Goal: Task Accomplishment & Management: Complete application form

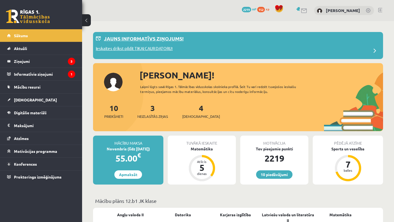
click at [136, 50] on p "Ieskaites drīkst pildīt TIKAI CAUR DATORU!" at bounding box center [134, 49] width 77 height 8
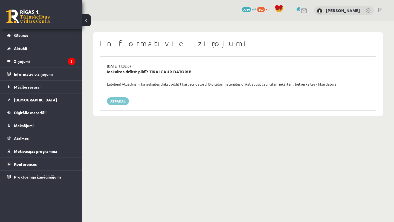
click at [120, 99] on link "Atpakaļ" at bounding box center [118, 101] width 22 height 8
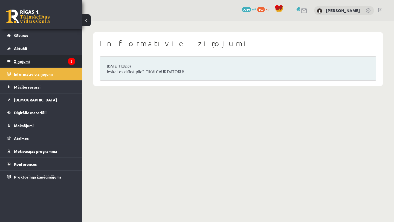
click at [31, 63] on legend "Ziņojumi 3" at bounding box center [44, 61] width 61 height 13
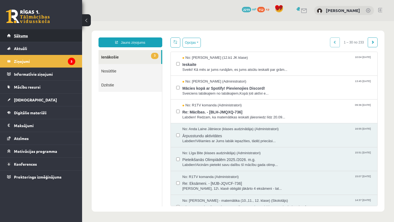
click at [26, 35] on span "Sākums" at bounding box center [21, 35] width 14 height 5
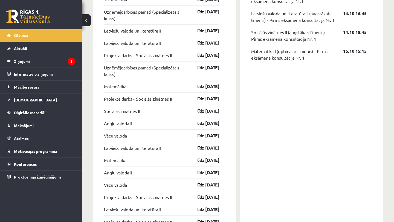
scroll to position [451, 0]
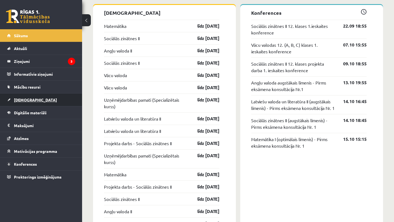
click at [33, 99] on link "[DEMOGRAPHIC_DATA]" at bounding box center [41, 100] width 68 height 13
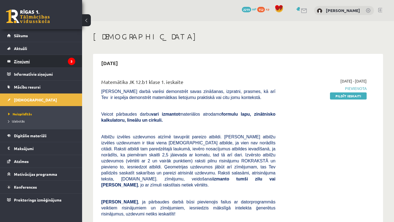
click at [24, 63] on legend "Ziņojumi 3" at bounding box center [44, 61] width 61 height 13
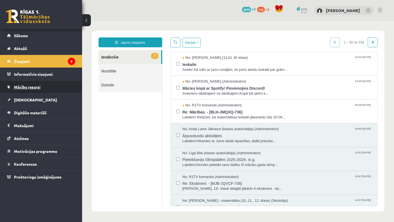
click at [33, 89] on span "Mācību resursi" at bounding box center [27, 87] width 27 height 5
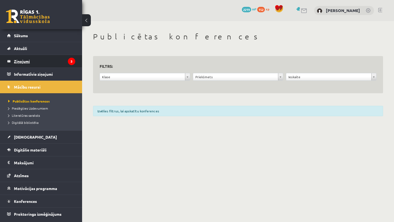
click at [32, 56] on legend "Ziņojumi 3" at bounding box center [44, 61] width 61 height 13
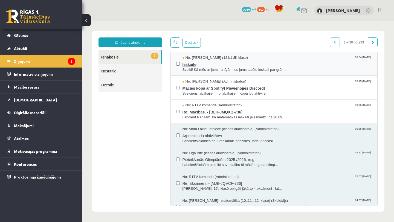
click at [193, 66] on span "Ieskaite" at bounding box center [278, 63] width 190 height 7
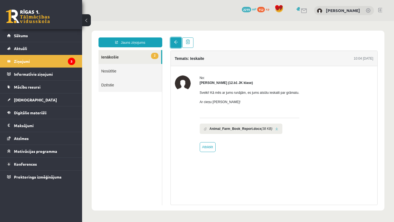
click at [176, 41] on span at bounding box center [176, 42] width 4 height 4
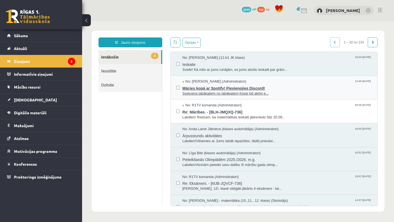
click at [200, 88] on span "Mācies kopā ar Spotify! Pievienojies Discord!" at bounding box center [278, 87] width 190 height 7
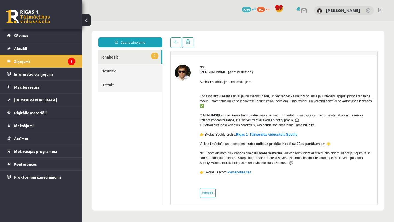
scroll to position [12, 0]
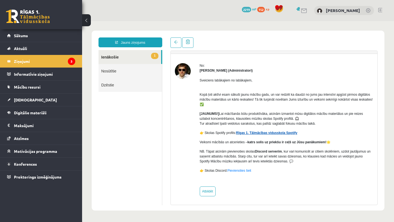
click at [255, 133] on link "Rīgas 1. Tālmācības vidusskola Spotify" at bounding box center [266, 133] width 61 height 4
click at [210, 193] on link "Atbildēt" at bounding box center [208, 192] width 16 height 10
type input "**********"
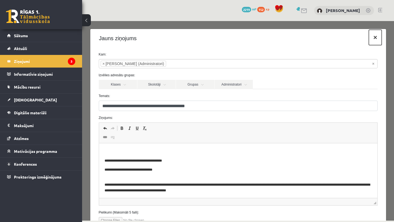
click at [373, 38] on button "×" at bounding box center [375, 37] width 13 height 15
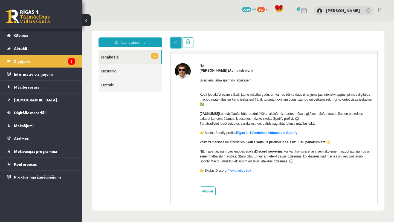
click at [176, 44] on span at bounding box center [176, 42] width 4 height 4
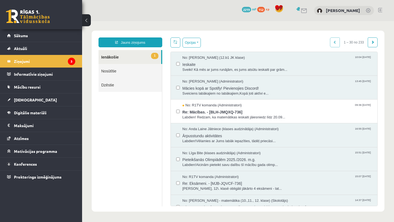
scroll to position [0, 0]
click at [194, 113] on span "Re: Mācības. - [BLH-JMQXQ-736]" at bounding box center [278, 111] width 190 height 7
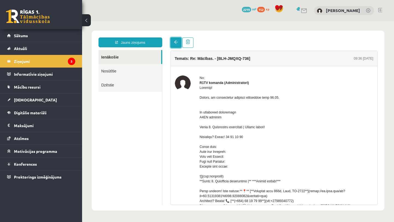
click at [178, 44] on span at bounding box center [176, 42] width 4 height 4
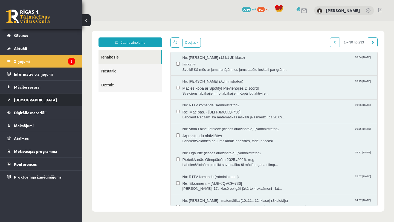
click at [42, 102] on link "[DEMOGRAPHIC_DATA]" at bounding box center [41, 100] width 68 height 13
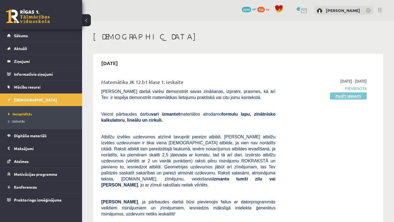
click at [347, 98] on link "Pildīt ieskaiti" at bounding box center [348, 96] width 37 height 7
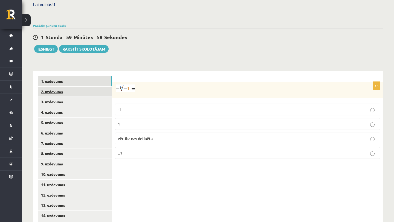
scroll to position [186, 0]
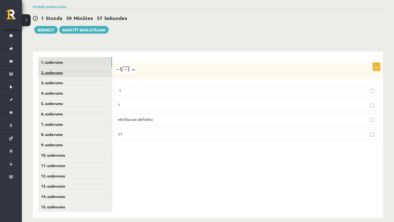
click at [51, 68] on link "2. uzdevums" at bounding box center [75, 73] width 74 height 10
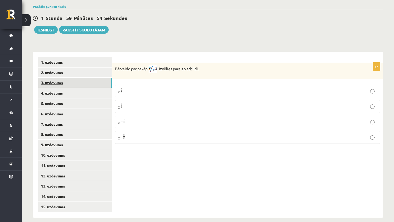
click at [51, 78] on link "3. uzdevums" at bounding box center [75, 83] width 74 height 10
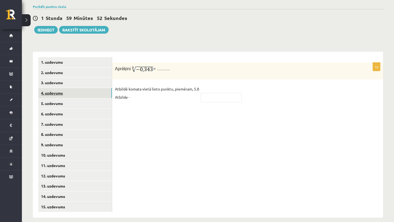
click at [51, 88] on link "4. uzdevums" at bounding box center [75, 93] width 74 height 10
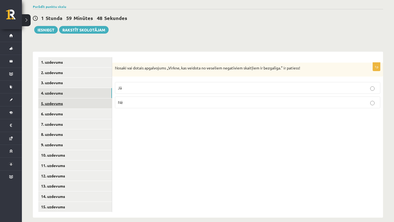
click at [52, 99] on link "5. uzdevums" at bounding box center [75, 104] width 74 height 10
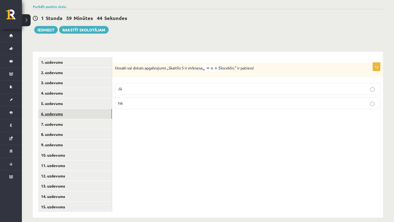
click at [53, 109] on link "6. uzdevums" at bounding box center [75, 114] width 74 height 10
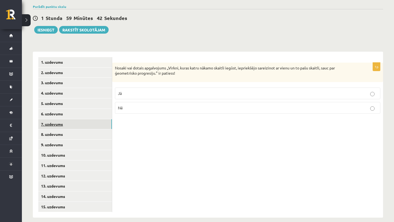
click at [53, 119] on link "7. uzdevums" at bounding box center [75, 124] width 74 height 10
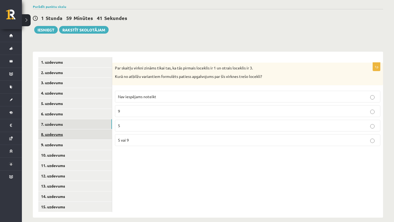
click at [54, 129] on link "8. uzdevums" at bounding box center [75, 134] width 74 height 10
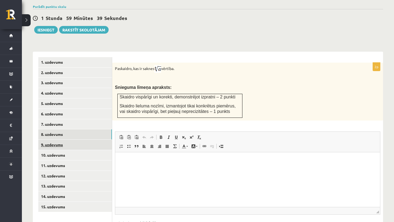
scroll to position [0, 0]
click at [54, 140] on link "9. uzdevums" at bounding box center [75, 145] width 74 height 10
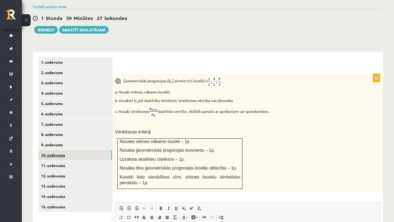
click at [54, 150] on link "10. uzdevums" at bounding box center [75, 155] width 74 height 10
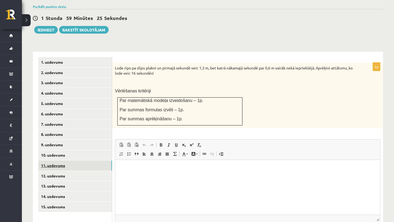
click at [53, 161] on link "11. uzdevums" at bounding box center [75, 166] width 74 height 10
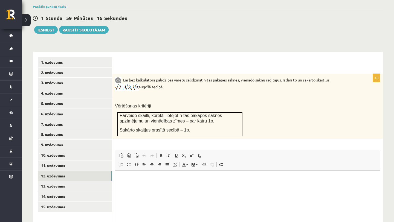
click at [53, 171] on link "12. uzdevums" at bounding box center [75, 176] width 74 height 10
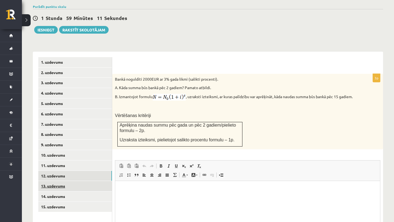
click at [54, 181] on link "13. uzdevums" at bounding box center [75, 186] width 74 height 10
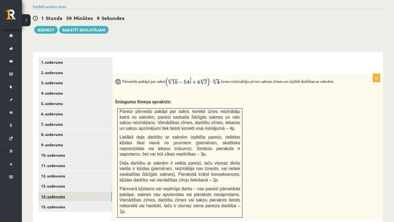
click at [54, 192] on link "14. uzdevums" at bounding box center [75, 197] width 74 height 10
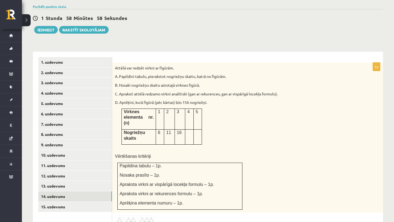
click at [54, 195] on ul "1. uzdevums 2. uzdevums 3. uzdevums 4. uzdevums 5. uzdevums 6. uzdevums 7. uzde…" at bounding box center [75, 205] width 74 height 297
click at [53, 203] on link "15. uzdevums" at bounding box center [75, 207] width 74 height 10
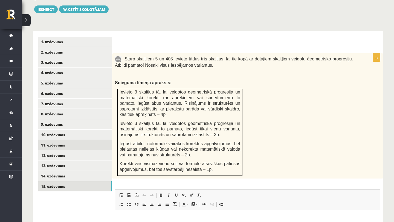
scroll to position [206, 0]
click at [53, 37] on link "1. uzdevums" at bounding box center [75, 42] width 74 height 10
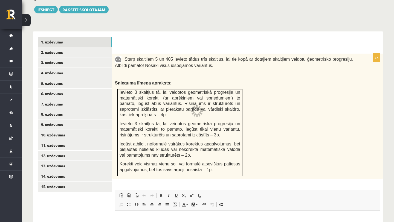
scroll to position [186, 0]
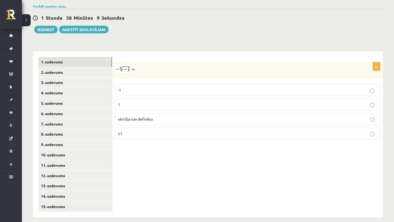
click at [138, 117] on span "vērtība nav definēta" at bounding box center [135, 119] width 35 height 5
click at [62, 67] on link "2. uzdevums" at bounding box center [75, 72] width 74 height 10
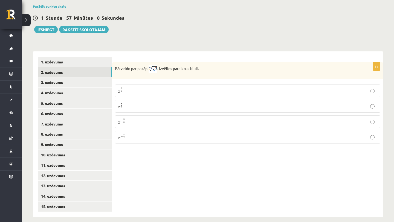
click at [124, 88] on p "x 3 8 x 3 8" at bounding box center [248, 91] width 260 height 7
click at [56, 77] on link "3. uzdevums" at bounding box center [75, 82] width 74 height 10
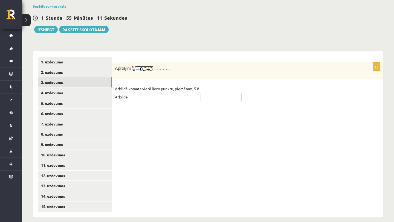
click at [217, 93] on input "text" at bounding box center [221, 97] width 41 height 9
type input "****"
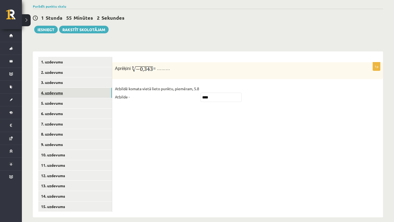
click at [66, 88] on link "4. uzdevums" at bounding box center [75, 93] width 74 height 10
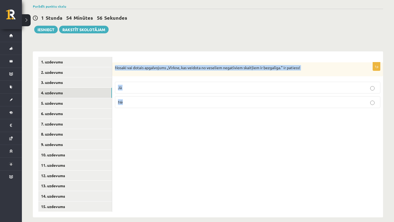
drag, startPoint x: 114, startPoint y: 62, endPoint x: 169, endPoint y: 100, distance: 67.1
click at [169, 100] on div "1p Nosaki vai dotais apgalvojums „Virkne, kas veidota no veseliem negatīviem sk…" at bounding box center [247, 87] width 271 height 50
copy div "Nosaki vai dotais apgalvojums „Virkne, kas veidota no veseliem negatīviem skait…"
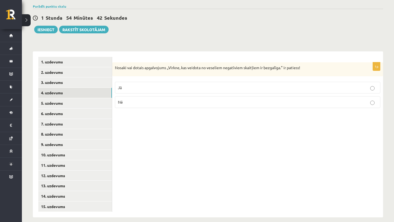
click at [135, 85] on p "Jā" at bounding box center [248, 88] width 260 height 6
click at [63, 98] on link "5. uzdevums" at bounding box center [75, 103] width 74 height 10
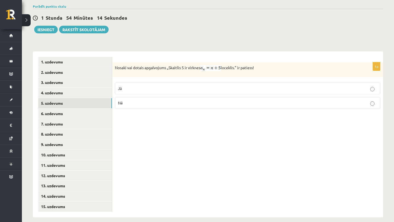
click at [128, 86] on p "Jā" at bounding box center [248, 89] width 260 height 6
click at [47, 109] on link "6. uzdevums" at bounding box center [75, 114] width 74 height 10
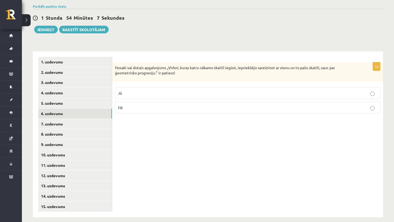
click at [132, 90] on p "Jā" at bounding box center [248, 93] width 260 height 6
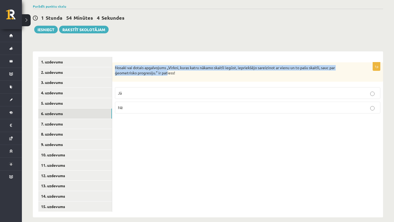
drag, startPoint x: 114, startPoint y: 61, endPoint x: 168, endPoint y: 69, distance: 54.0
click at [168, 69] on div "Nosaki vai dotais apgalvojums „Virkni, kuras katru nākamo skaitli iegūst, iepri…" at bounding box center [247, 71] width 271 height 19
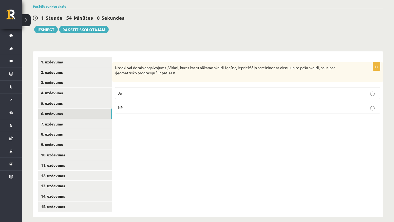
click at [127, 71] on div "Nosaki vai dotais apgalvojums „Virkni, kuras katru nākamo skaitli iegūst, iepri…" at bounding box center [247, 71] width 271 height 19
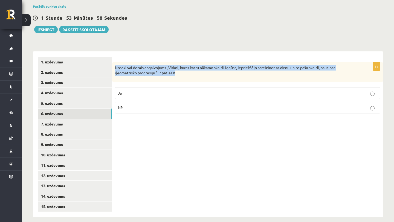
drag, startPoint x: 114, startPoint y: 61, endPoint x: 179, endPoint y: 68, distance: 65.0
click at [179, 68] on div "Nosaki vai dotais apgalvojums „Virkni, kuras katru nākamo skaitli iegūst, iepri…" at bounding box center [247, 71] width 271 height 19
click at [166, 65] on p "Nosaki vai dotais apgalvojums „Virkni, kuras katru nākamo skaitli iegūst, iepri…" at bounding box center [234, 70] width 238 height 11
drag, startPoint x: 115, startPoint y: 61, endPoint x: 154, endPoint y: 72, distance: 40.8
click at [154, 72] on div "Nosaki vai dotais apgalvojums „Virkni, kuras katru nākamo skaitli iegūst, iepri…" at bounding box center [247, 71] width 271 height 19
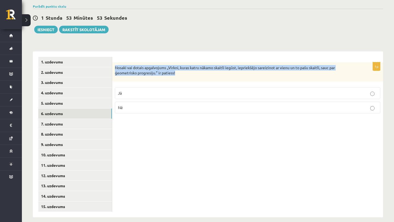
copy p "Nosaki vai dotais apgalvojums „Virkni, kuras katru nākamo skaitli iegūst, iepri…"
click at [61, 119] on link "7. uzdevums" at bounding box center [75, 124] width 74 height 10
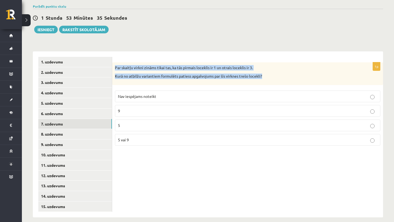
drag, startPoint x: 113, startPoint y: 59, endPoint x: 152, endPoint y: 86, distance: 46.5
click at [152, 86] on div "1p Par skaitļu virkni zināms tikai tas, ka tās pirmais loceklis ir 1 un otrais …" at bounding box center [247, 106] width 271 height 88
copy div "Par skaitļu virkni zināms tikai tas, ka tās pirmais loceklis ir 1 un otrais loc…"
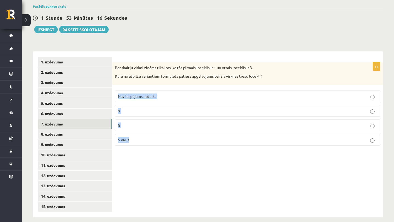
drag, startPoint x: 116, startPoint y: 84, endPoint x: 153, endPoint y: 159, distance: 83.7
click at [153, 159] on div "1p Par skaitļu virkni zināms tikai tas, ka tās pirmais loceklis ir 1 un otrais …" at bounding box center [247, 134] width 271 height 166
click at [129, 94] on span "Nav iespējams noteikt" at bounding box center [137, 96] width 38 height 5
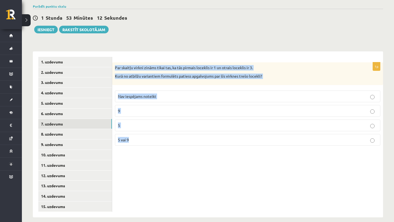
drag, startPoint x: 115, startPoint y: 57, endPoint x: 158, endPoint y: 141, distance: 94.8
click at [158, 141] on div "1p Par skaitļu virkni zināms tikai tas, ka tās pirmais loceklis ir 1 un otrais …" at bounding box center [247, 106] width 271 height 88
copy div "Par skaitļu virkni zināms tikai tas, ka tās pirmais loceklis ir 1 un otrais loc…"
click at [165, 161] on div "1p Par skaitļu virkni zināms tikai tas, ka tās pirmais loceklis ir 1 un otrais …" at bounding box center [247, 134] width 271 height 166
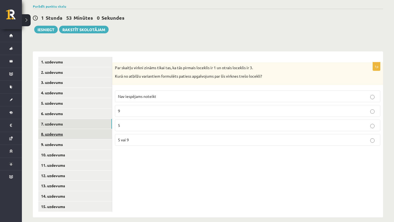
click at [61, 129] on link "8. uzdevums" at bounding box center [75, 134] width 74 height 10
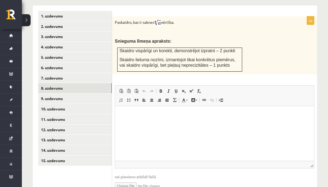
scroll to position [266, 0]
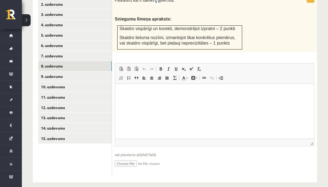
type input "**********"
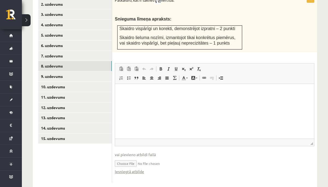
click at [138, 94] on p "Editor, wiswyg-editor-user-answer-47024973160020" at bounding box center [215, 92] width 188 height 6
click at [145, 91] on p "**********" at bounding box center [215, 92] width 188 height 6
click at [162, 92] on p "**********" at bounding box center [215, 92] width 188 height 6
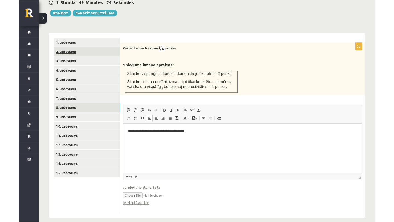
scroll to position [225, 0]
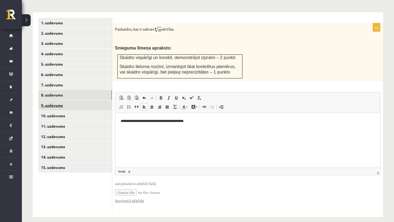
click at [51, 100] on link "9. uzdevums" at bounding box center [75, 105] width 74 height 10
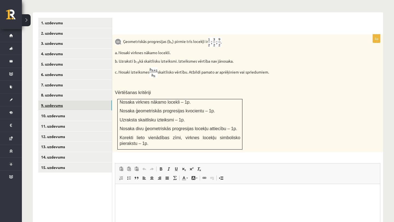
scroll to position [0, 0]
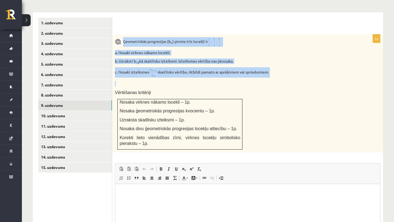
drag, startPoint x: 123, startPoint y: 36, endPoint x: 232, endPoint y: 75, distance: 115.2
click at [232, 75] on div "Ģeometriskās progresijas (b n ) pirmie trīs locekļi ir a. Nosaki virknes nākamo…" at bounding box center [247, 93] width 271 height 118
copy div "Ģeometriskās progresijas (b n ) pirmie trīs locekļi ir a. Nosaki virknes nākamo…"
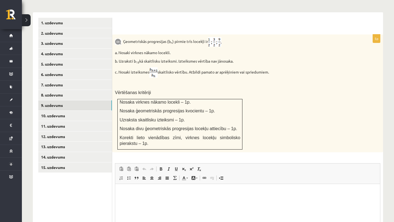
click at [141, 81] on div "Ģeometriskās progresijas (b n ) pirmie trīs locekļi ir a. Nosaki virknes nākamo…" at bounding box center [247, 93] width 271 height 118
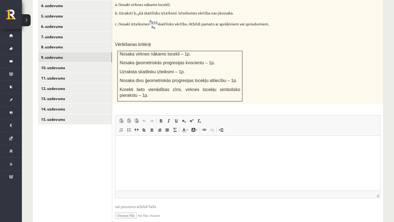
scroll to position [291, 0]
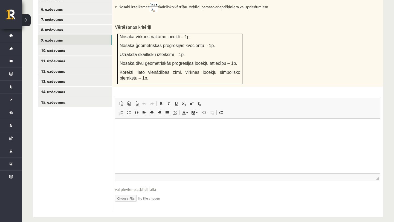
click at [126, 192] on input "file" at bounding box center [248, 197] width 266 height 11
type input "**********"
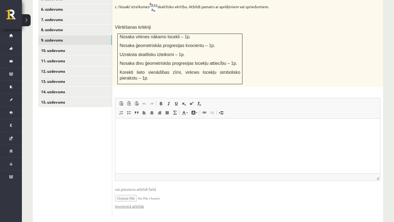
click at [137, 134] on html at bounding box center [247, 127] width 265 height 17
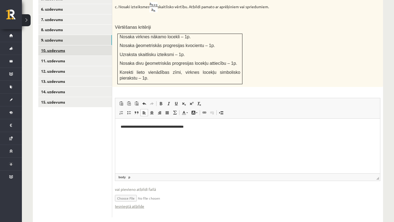
click at [60, 45] on link "10. uzdevums" at bounding box center [75, 50] width 74 height 10
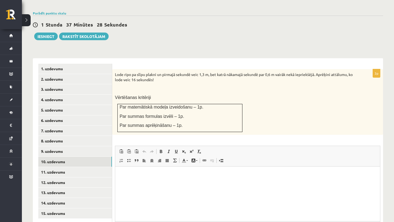
scroll to position [0, 0]
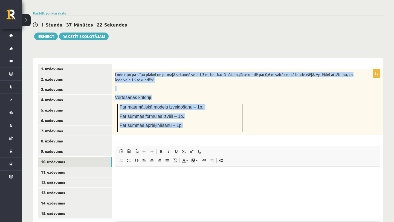
drag, startPoint x: 114, startPoint y: 66, endPoint x: 182, endPoint y: 119, distance: 86.1
click at [182, 119] on div "Lode ripo pa slīpu plakni un pirmajā sekundē veic 1,3 m, bet katrā nākamajā sek…" at bounding box center [247, 102] width 271 height 66
copy div "Lode ripo pa slīpu plakni un pirmajā sekundē veic 1,3 m, bet katrā nākamajā sek…"
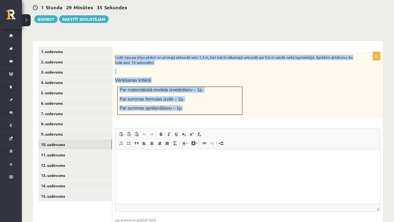
scroll to position [199, 0]
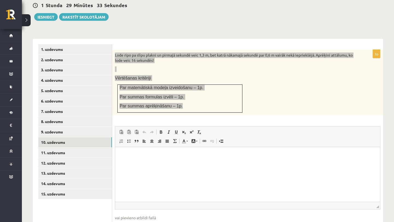
click at [140, 160] on html at bounding box center [247, 155] width 265 height 17
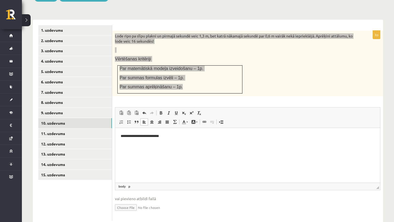
scroll to position [220, 0]
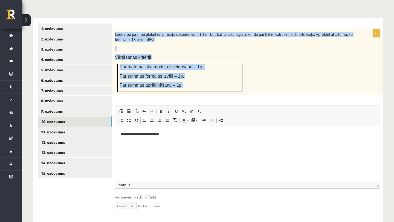
click at [125, 200] on input "file" at bounding box center [248, 205] width 266 height 11
type input "**********"
click at [67, 127] on link "11. uzdevums" at bounding box center [75, 132] width 74 height 10
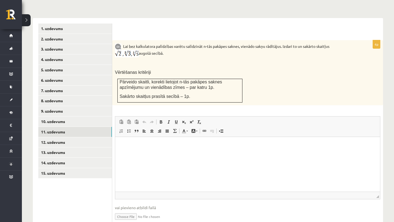
scroll to position [238, 0]
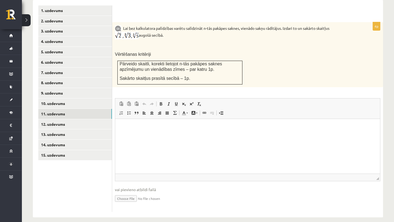
click at [127, 193] on input "file" at bounding box center [248, 198] width 266 height 11
type input "**********"
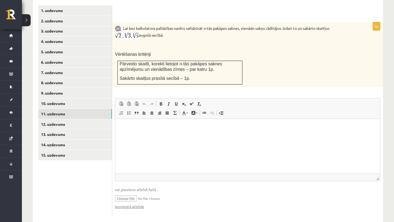
click at [145, 132] on html at bounding box center [247, 127] width 265 height 17
click at [49, 119] on link "12. uzdevums" at bounding box center [75, 124] width 74 height 10
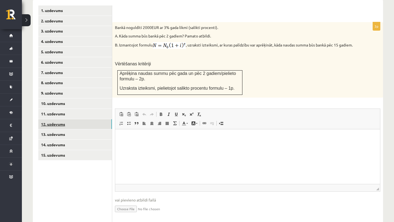
scroll to position [0, 0]
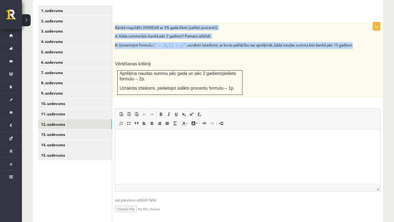
drag, startPoint x: 114, startPoint y: 21, endPoint x: 132, endPoint y: 46, distance: 31.0
click at [132, 46] on div "Bankā noguldīti 2000EUR ar 3% gada likmi (salikti procenti). A. Kāda summa būs …" at bounding box center [247, 60] width 271 height 76
copy div "Bankā noguldīti 2000EUR ar 3% gada likmi (salikti procenti). A. Kāda summa būs …"
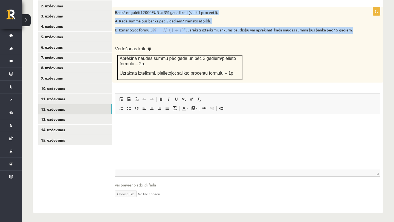
scroll to position [254, 0]
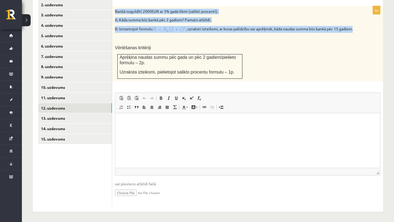
click at [129, 192] on input "file" at bounding box center [248, 192] width 266 height 11
type input "**********"
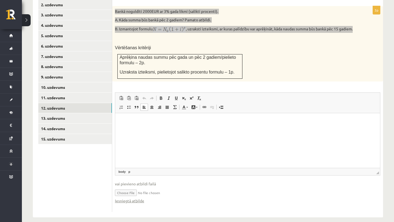
click at [144, 128] on html at bounding box center [247, 121] width 265 height 17
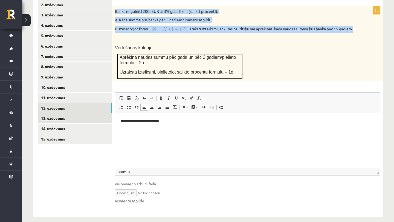
click at [51, 113] on link "13. uzdevums" at bounding box center [75, 118] width 74 height 10
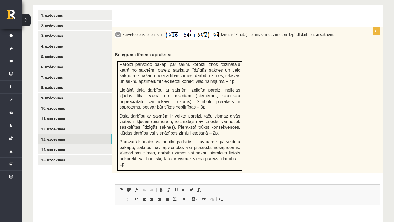
scroll to position [0, 0]
click at [69, 145] on link "14. uzdevums" at bounding box center [75, 150] width 74 height 10
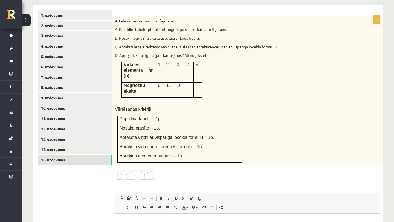
click at [65, 155] on link "15. uzdevums" at bounding box center [75, 160] width 74 height 10
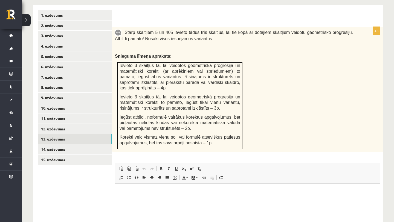
click at [60, 134] on link "13. uzdevums" at bounding box center [75, 139] width 74 height 10
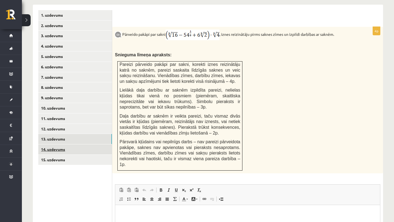
click at [67, 145] on link "14. uzdevums" at bounding box center [75, 150] width 74 height 10
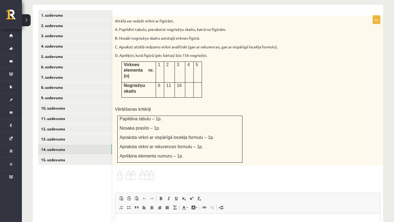
click at [139, 177] on span at bounding box center [135, 181] width 9 height 9
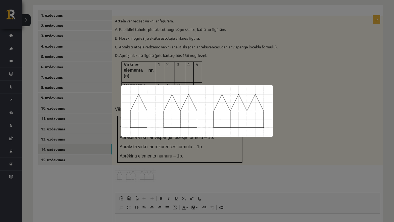
click at [383, 78] on div at bounding box center [197, 111] width 394 height 222
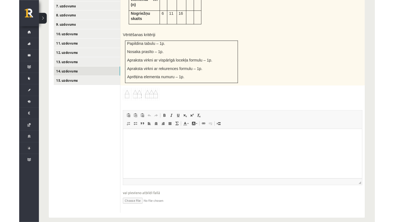
scroll to position [328, 0]
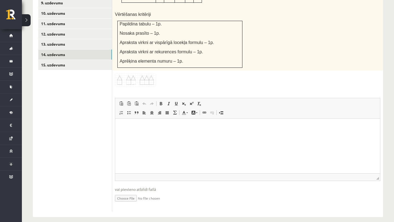
click at [131, 192] on input "file" at bounding box center [248, 197] width 266 height 11
type input "**********"
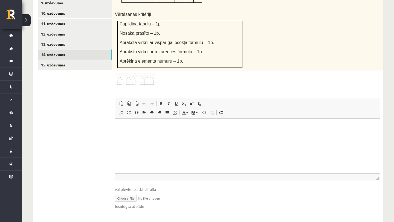
click at [129, 192] on input "file" at bounding box center [248, 197] width 266 height 11
click at [169, 134] on html at bounding box center [247, 127] width 265 height 17
click at [125, 192] on input "file" at bounding box center [248, 197] width 266 height 11
type input "**********"
click at [127, 126] on p "Editor, wiswyg-editor-user-answer-47024733069560" at bounding box center [248, 127] width 254 height 6
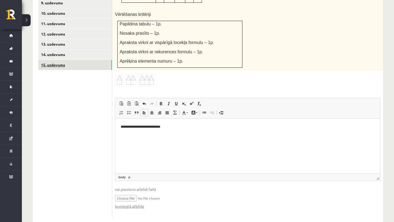
click at [51, 60] on link "15. uzdevums" at bounding box center [75, 65] width 74 height 10
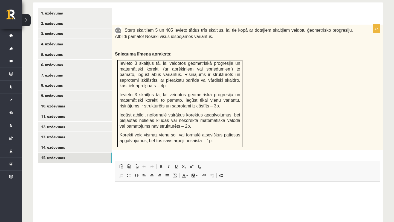
scroll to position [221, 0]
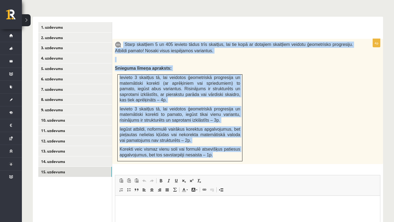
drag, startPoint x: 123, startPoint y: 36, endPoint x: 232, endPoint y: 150, distance: 157.8
click at [232, 150] on div "Starp skaitļiem 5 un 405 ievieto tādus trīs skaitļus, lai tie kopā ar dotajiem …" at bounding box center [247, 101] width 271 height 125
copy div "Starp skaitļiem 5 un 405 ievieto tādus trīs skaitļus, lai tie kopā ar dotajiem …"
click at [59, 157] on link "14. uzdevums" at bounding box center [75, 162] width 74 height 10
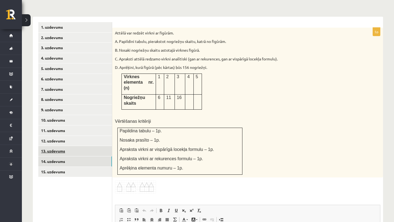
scroll to position [0, 0]
click at [58, 146] on link "13. uzdevums" at bounding box center [75, 151] width 74 height 10
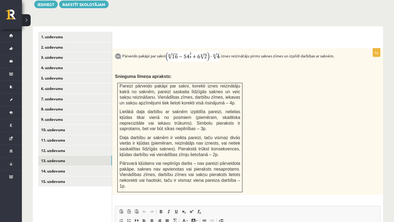
scroll to position [217, 0]
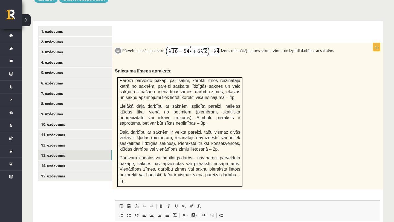
click at [196, 46] on img at bounding box center [193, 51] width 54 height 11
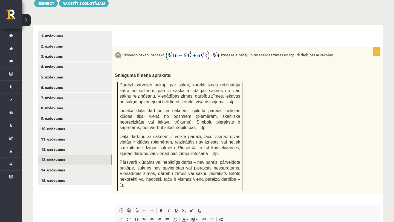
scroll to position [236, 0]
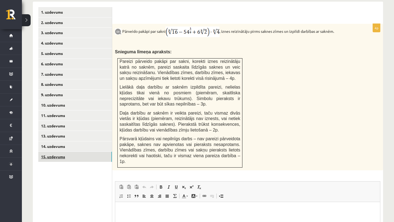
click at [57, 152] on link "15. uzdevums" at bounding box center [75, 157] width 74 height 10
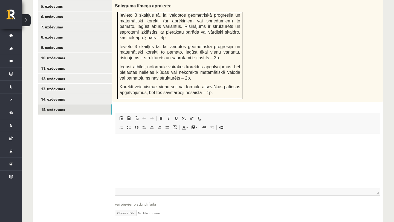
scroll to position [298, 0]
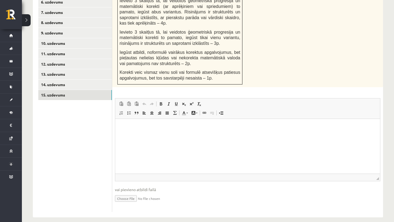
click at [131, 193] on input "file" at bounding box center [248, 198] width 266 height 11
type input "**********"
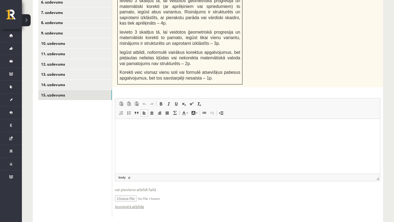
click at [149, 131] on html at bounding box center [247, 127] width 265 height 17
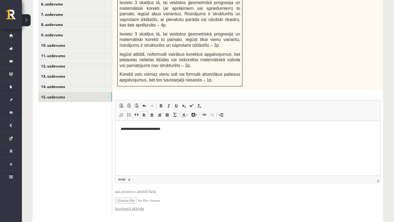
scroll to position [295, 0]
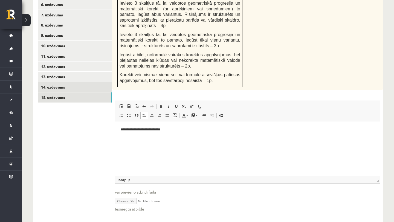
click at [53, 83] on link "14. uzdevums" at bounding box center [75, 87] width 74 height 10
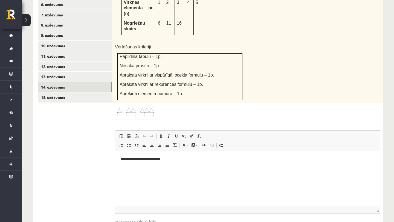
scroll to position [0, 0]
click at [51, 85] on link "14. uzdevums" at bounding box center [75, 87] width 74 height 10
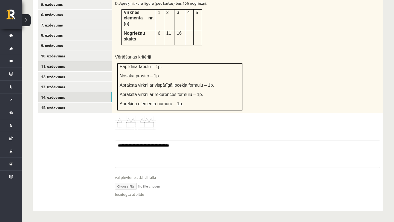
scroll to position [279, 0]
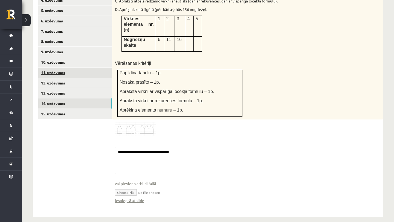
click at [53, 68] on link "11. uzdevums" at bounding box center [75, 73] width 74 height 10
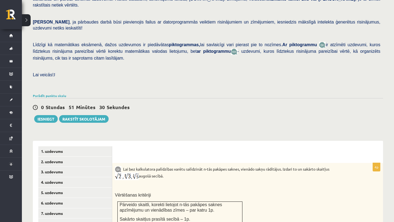
scroll to position [94, 0]
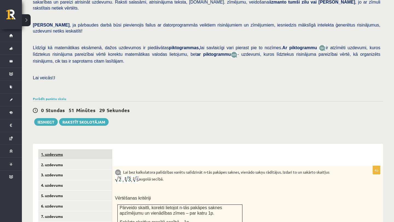
click at [58, 149] on link "1. uzdevums" at bounding box center [75, 154] width 74 height 10
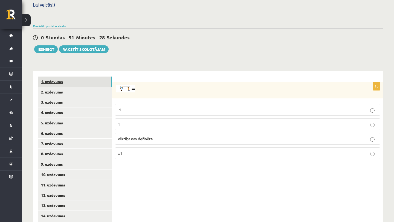
scroll to position [179, 0]
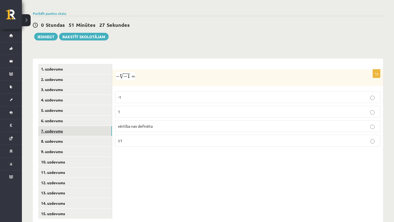
click at [44, 126] on link "7. uzdevums" at bounding box center [75, 131] width 74 height 10
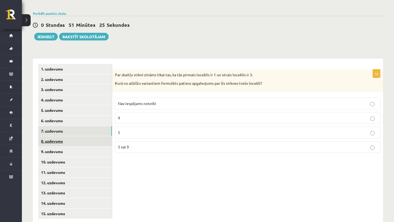
click at [45, 137] on link "8. uzdevums" at bounding box center [75, 141] width 74 height 10
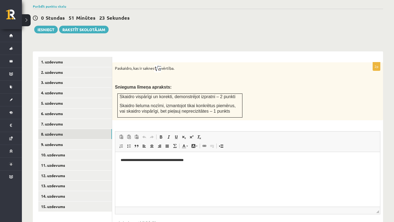
scroll to position [0, 0]
click at [43, 26] on button "Iesniegt" at bounding box center [46, 30] width 24 height 8
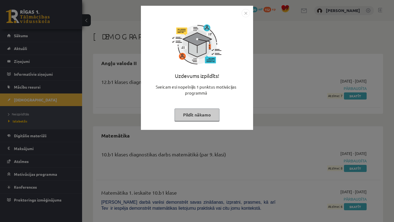
click at [198, 119] on button "Pildīt nākamo" at bounding box center [197, 115] width 45 height 13
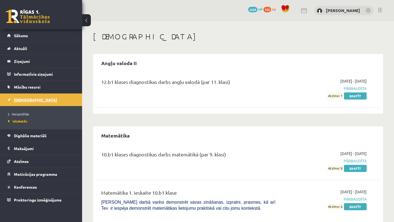
click at [22, 102] on span "[DEMOGRAPHIC_DATA]" at bounding box center [35, 99] width 43 height 5
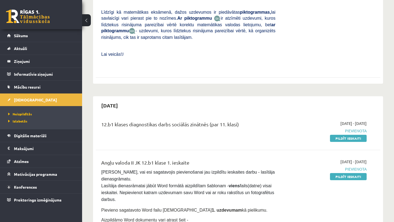
scroll to position [219, 0]
click at [343, 138] on link "Pildīt ieskaiti" at bounding box center [348, 138] width 37 height 7
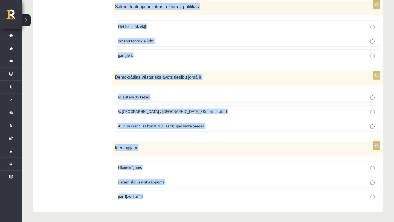
scroll to position [246, 0]
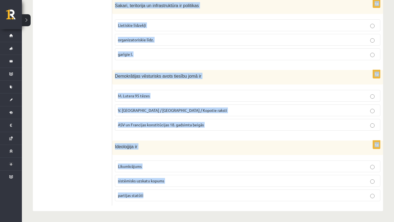
drag, startPoint x: 115, startPoint y: 109, endPoint x: 217, endPoint y: 222, distance: 152.2
copy form "Sociālas grupas pazīme ir Nodarbošanās veids individuālisms piederība reliģiska…"
click at [176, 180] on p "sistēmisks uzskatu kopums" at bounding box center [248, 181] width 260 height 6
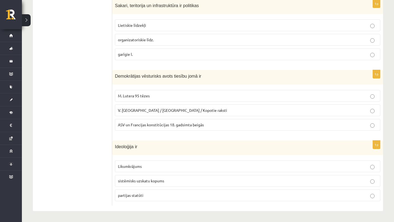
click at [156, 125] on span "ASV un Francijas konstitūcijas 18. gadsimta beigās" at bounding box center [161, 124] width 86 height 5
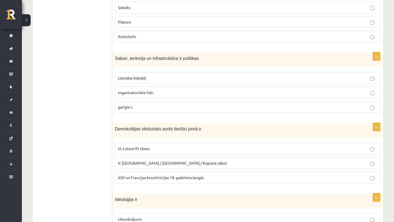
scroll to position [189, 0]
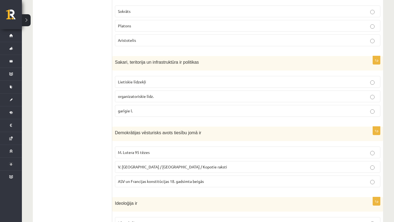
click at [136, 110] on p "garīgie l." at bounding box center [248, 111] width 260 height 6
click at [153, 80] on p "Lietiskie līdzekļi" at bounding box center [248, 82] width 260 height 6
click at [135, 28] on p "Platons" at bounding box center [248, 26] width 260 height 6
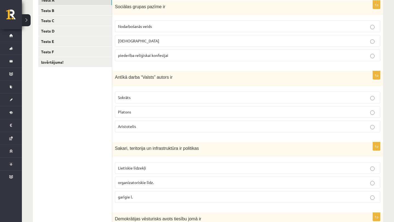
scroll to position [102, 0]
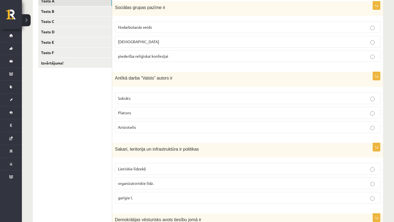
click at [150, 54] on p "piederība reliģiskai konfesijai" at bounding box center [248, 56] width 260 height 6
click at [57, 11] on link "Tests B" at bounding box center [75, 11] width 74 height 10
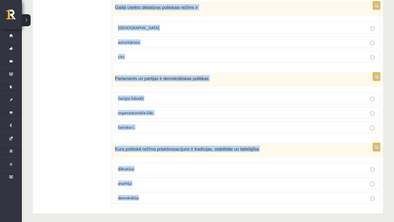
scroll to position [246, 0]
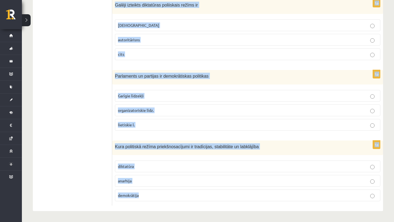
drag, startPoint x: 114, startPoint y: 17, endPoint x: 280, endPoint y: 222, distance: 263.7
copy form "Sociālas grupas pazīme nav Hobijs izglītības līmenis mantiskais stāvoklis 1p Ci…"
click at [199, 196] on p "demokrātija" at bounding box center [248, 196] width 260 height 6
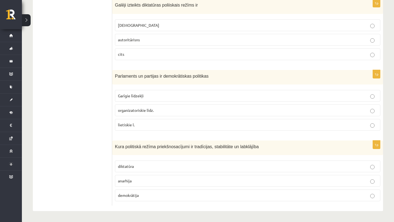
click at [154, 107] on label "organizatoriskie līdz." at bounding box center [248, 111] width 266 height 12
click at [131, 27] on span "totalitārisms" at bounding box center [138, 25] width 41 height 5
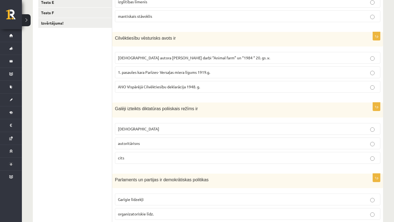
scroll to position [142, 0]
click at [162, 89] on span "ANO Vispārējā Cilvēktiesību deklarācija 1948. g." at bounding box center [159, 87] width 82 height 5
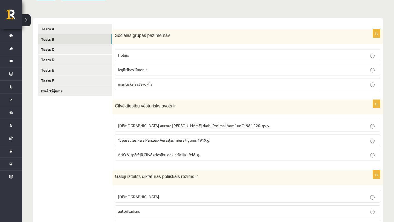
scroll to position [74, 0]
click at [128, 53] on label "Hobijs" at bounding box center [248, 56] width 266 height 12
click at [67, 49] on link "Tests C" at bounding box center [75, 50] width 74 height 10
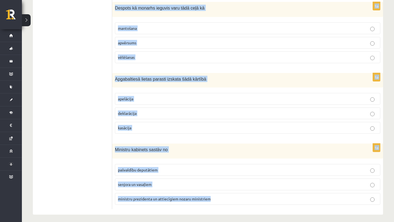
scroll to position [246, 0]
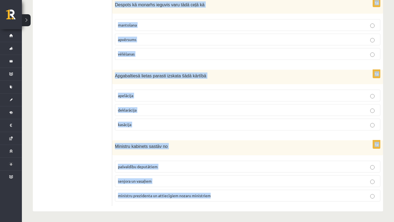
drag, startPoint x: 115, startPoint y: 35, endPoint x: 250, endPoint y: 222, distance: 231.3
click at [158, 147] on span "Ministru kabinets sastāv no" at bounding box center [141, 146] width 53 height 5
drag, startPoint x: 115, startPoint y: 54, endPoint x: 253, endPoint y: 222, distance: 217.3
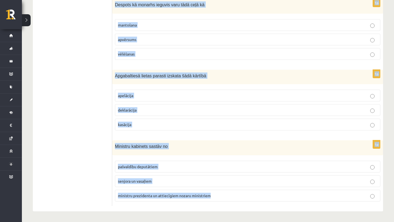
copy form "Finanšu oligarhijas redzamākie pārstāvji ir bankas darbinieki turīgi lielīpašni…"
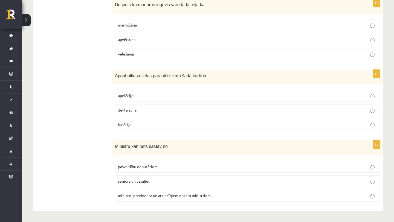
click at [224, 196] on p "ministru prezidenta un attiecīgiem nozaru ministriem" at bounding box center [248, 196] width 260 height 6
click at [140, 95] on p "apelācija" at bounding box center [248, 96] width 260 height 6
click at [120, 39] on span "apvērsums" at bounding box center [127, 39] width 18 height 5
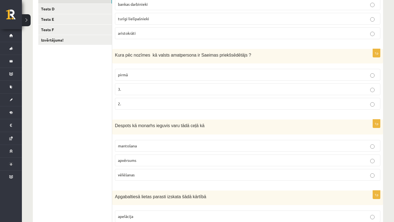
scroll to position [125, 0]
click at [125, 90] on p "3." at bounding box center [248, 90] width 260 height 6
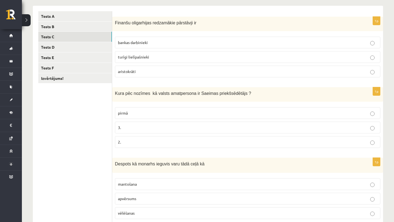
scroll to position [84, 0]
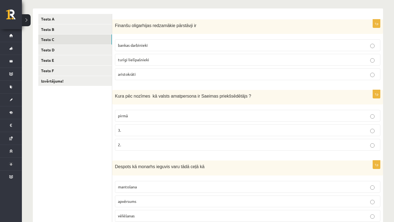
click at [123, 61] on span "turīgi lielīpašnieki" at bounding box center [133, 59] width 31 height 5
click at [55, 49] on link "Tests D" at bounding box center [75, 50] width 74 height 10
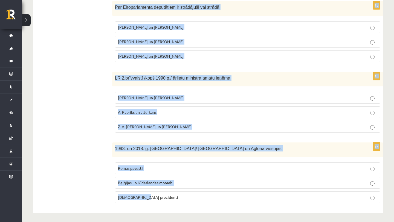
scroll to position [246, 0]
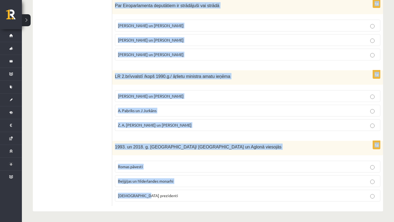
drag, startPoint x: 116, startPoint y: 25, endPoint x: 255, endPoint y: 222, distance: 240.6
copy form "urā no 3 Baltijas valstīm v. prezidentam ir īsākais pilnvaru termiņš ? EE LV LT…"
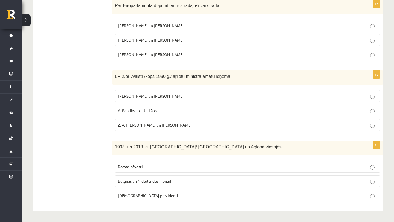
click at [177, 166] on p "Romas pāvesti" at bounding box center [248, 167] width 260 height 6
click at [149, 110] on span "A. Pabriks un J Jurkāns" at bounding box center [137, 110] width 39 height 5
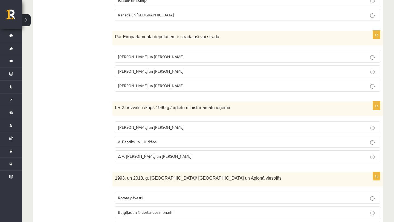
scroll to position [205, 0]
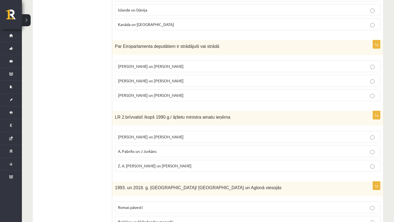
click at [139, 78] on span "I. Vaidere un N. Ušakovs" at bounding box center [151, 80] width 66 height 5
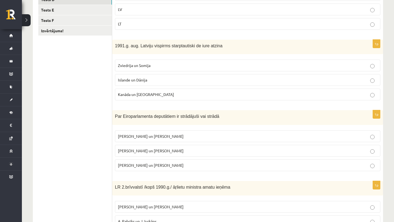
scroll to position [100, 0]
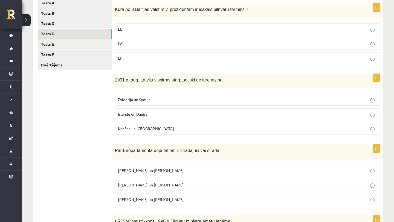
click at [131, 112] on p "Islande un Dānija" at bounding box center [248, 114] width 260 height 6
click at [122, 30] on span "EE" at bounding box center [120, 29] width 4 height 5
click at [73, 44] on link "Tests E" at bounding box center [75, 44] width 74 height 10
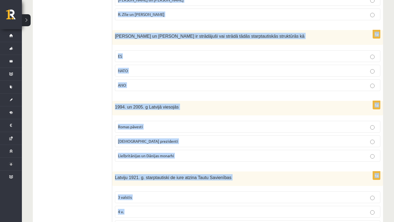
scroll to position [246, 0]
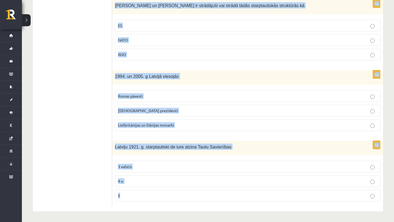
drag, startPoint x: 114, startPoint y: 27, endPoint x: 254, endPoint y: 222, distance: 240.0
copy form "LR 1. brīvvalstī 1918.-40.g. ārlietu ministru amatu ieņēma Z. Meierovics un V. …"
click at [147, 197] on p "5" at bounding box center [248, 196] width 260 height 6
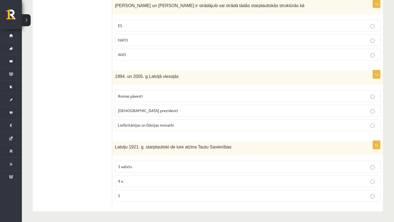
click at [133, 110] on span "ASV prezidenti" at bounding box center [148, 110] width 60 height 5
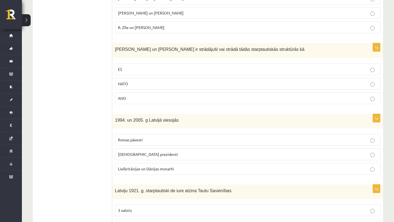
click at [126, 70] on p "ES" at bounding box center [248, 70] width 260 height 6
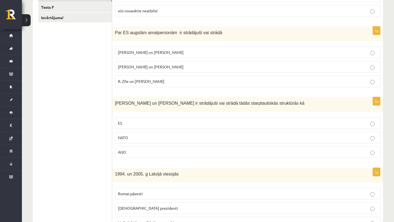
scroll to position [131, 0]
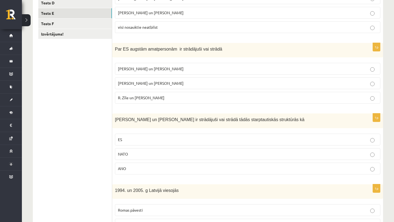
click at [132, 99] on span "R. Zīle un V.Dombrovskis" at bounding box center [141, 97] width 47 height 5
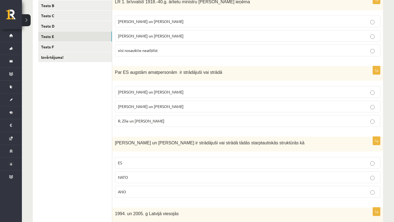
scroll to position [101, 0]
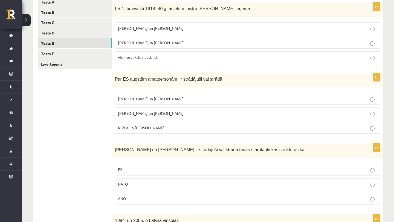
click at [127, 30] on span "Z. Meierovics un V. Munters" at bounding box center [151, 28] width 66 height 5
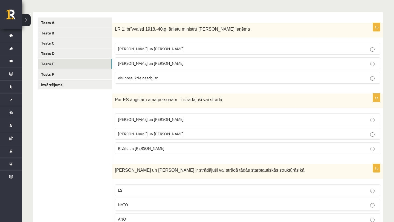
scroll to position [77, 0]
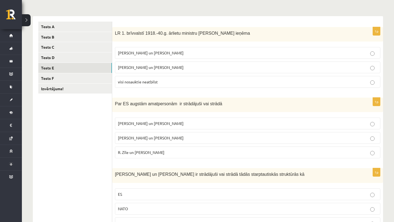
click at [135, 82] on span "visi nosauktie neatbilst" at bounding box center [138, 81] width 40 height 5
click at [60, 81] on link "Tests F" at bounding box center [75, 78] width 74 height 10
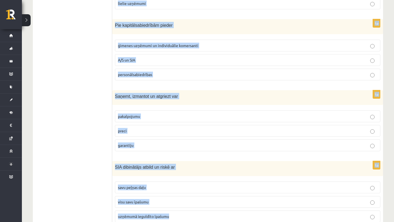
scroll to position [247, 0]
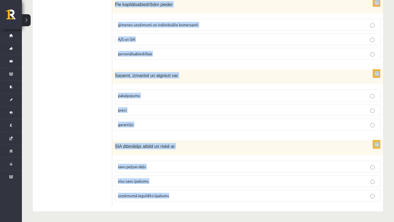
drag, startPoint x: 114, startPoint y: 33, endPoint x: 266, endPoint y: 222, distance: 242.1
click at [154, 76] on span "Saņemt, izmantot un atgriezt var" at bounding box center [146, 75] width 63 height 5
drag, startPoint x: 115, startPoint y: 87, endPoint x: 212, endPoint y: 222, distance: 166.1
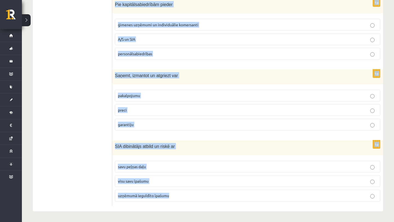
click at [144, 145] on span "SIA dibinātājs atbild un riskē ar" at bounding box center [145, 146] width 60 height 5
drag, startPoint x: 114, startPoint y: 68, endPoint x: 203, endPoint y: 222, distance: 177.5
click at [146, 146] on span "SIA dibinātājs atbild un riskē ar" at bounding box center [145, 146] width 60 height 5
drag, startPoint x: 114, startPoint y: 39, endPoint x: 214, endPoint y: 222, distance: 208.2
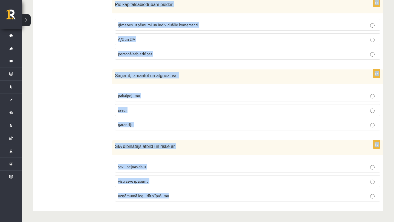
copy form "Kādu uzņēmējdarbības virzienu pārstāv uzņēmums, kas nodarbojas ar apdrošināšana…"
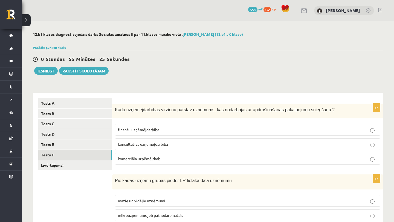
click at [176, 131] on p "finanšu uzņēmējdarbība" at bounding box center [248, 130] width 260 height 6
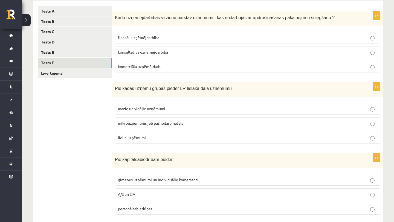
scroll to position [94, 0]
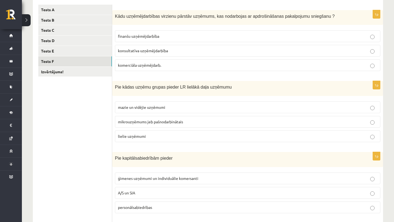
click at [140, 105] on span "mazie un vidējie uzņēmumi" at bounding box center [141, 107] width 47 height 5
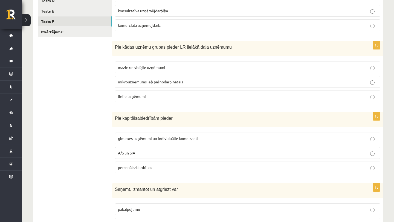
click at [145, 153] on p "A/S un SIA" at bounding box center [248, 153] width 260 height 6
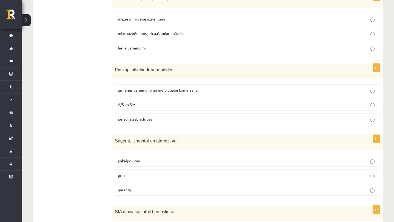
scroll to position [182, 0]
click at [145, 162] on p "pakalpojumu" at bounding box center [248, 161] width 260 height 6
click at [142, 177] on p "preci" at bounding box center [248, 175] width 260 height 6
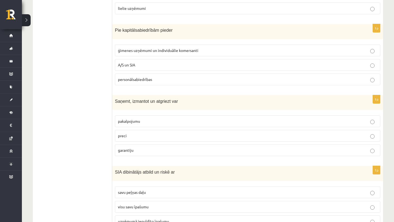
scroll to position [245, 0]
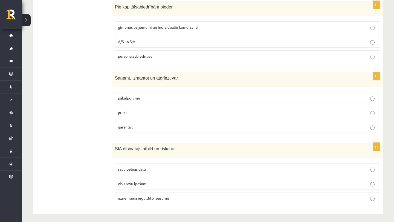
click at [146, 197] on span "uzņēmumā ieguldīto īpašumu" at bounding box center [143, 198] width 51 height 5
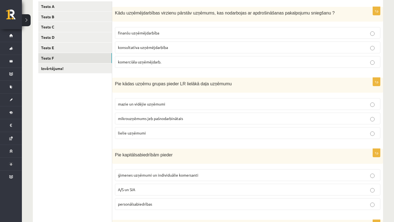
scroll to position [85, 0]
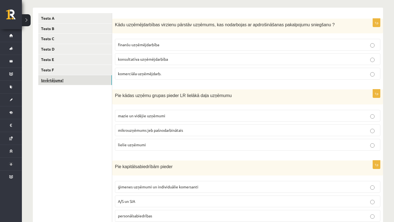
click at [54, 85] on link "Izvērtējums!" at bounding box center [75, 80] width 74 height 10
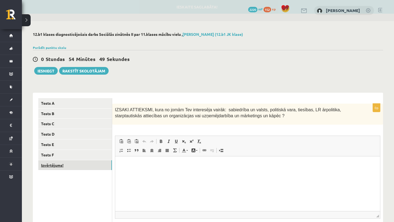
scroll to position [0, 0]
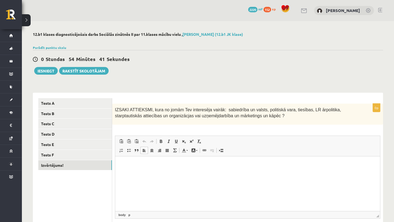
click at [153, 173] on html at bounding box center [247, 164] width 265 height 17
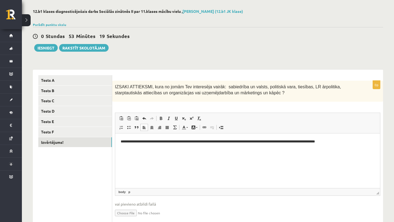
scroll to position [44, 0]
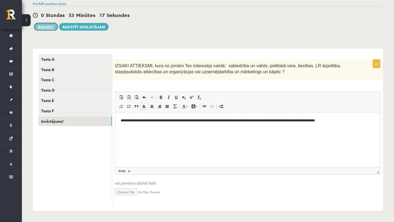
click at [45, 27] on button "Iesniegt" at bounding box center [46, 27] width 24 height 8
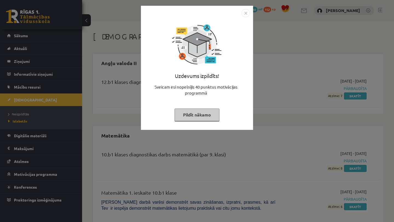
click at [197, 116] on button "Pildīt nākamo" at bounding box center [197, 115] width 45 height 13
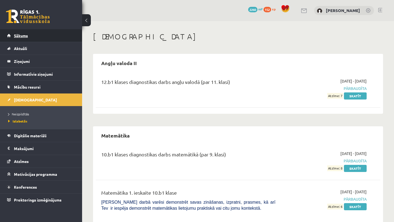
click at [9, 33] on link "Sākums" at bounding box center [41, 35] width 68 height 13
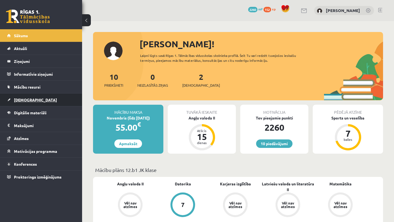
click at [21, 98] on span "[DEMOGRAPHIC_DATA]" at bounding box center [35, 99] width 43 height 5
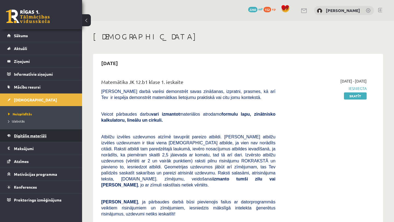
click at [24, 136] on span "Digitālie materiāli" at bounding box center [30, 135] width 33 height 5
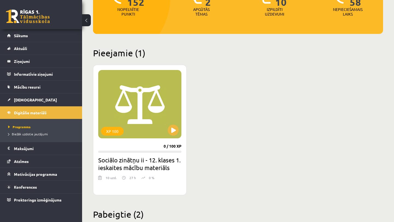
scroll to position [97, 0]
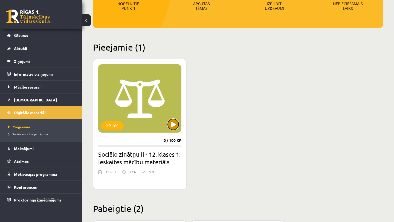
click at [175, 123] on button at bounding box center [173, 124] width 11 height 11
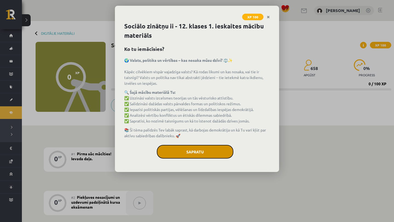
click at [184, 149] on button "Sapratu" at bounding box center [195, 152] width 77 height 14
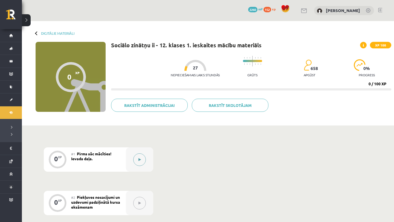
click at [141, 159] on icon at bounding box center [140, 159] width 2 height 3
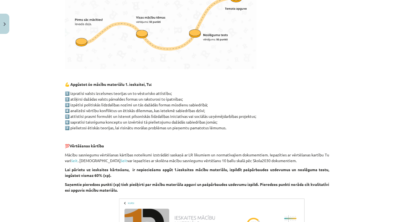
scroll to position [327, 0]
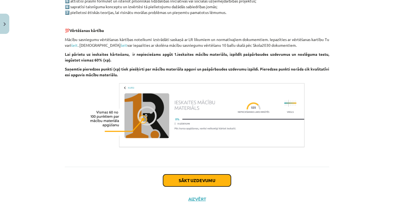
click at [193, 185] on button "Sākt uzdevumu" at bounding box center [197, 181] width 68 height 12
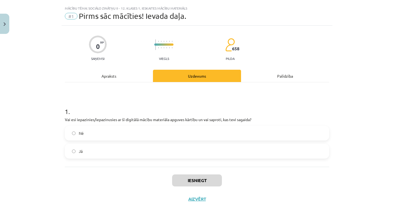
scroll to position [11, 0]
click at [93, 146] on label "Jā" at bounding box center [196, 152] width 263 height 14
click at [189, 183] on button "Iesniegt" at bounding box center [197, 181] width 50 height 12
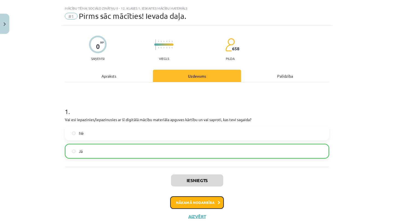
click at [197, 201] on button "Nākamā nodarbība" at bounding box center [197, 203] width 54 height 13
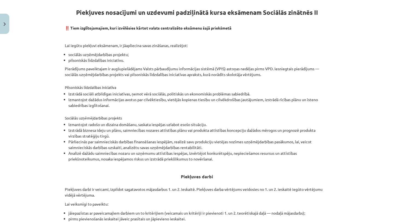
scroll to position [93, 0]
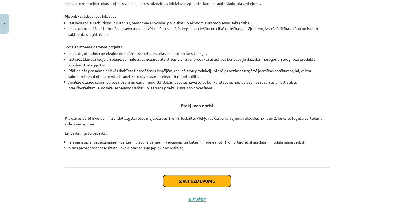
click at [181, 179] on button "Sākt uzdevumu" at bounding box center [197, 181] width 68 height 12
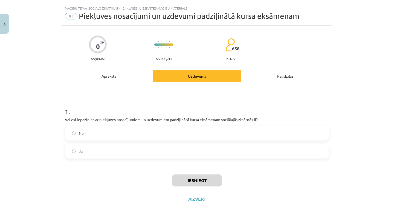
click at [88, 148] on label "Jā" at bounding box center [196, 152] width 263 height 14
click at [186, 182] on button "Iesniegt" at bounding box center [197, 181] width 50 height 12
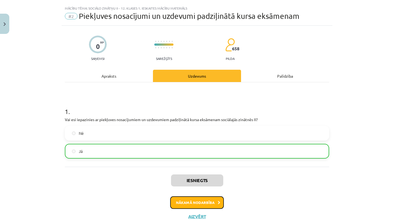
click at [188, 204] on button "Nākamā nodarbība" at bounding box center [197, 203] width 54 height 13
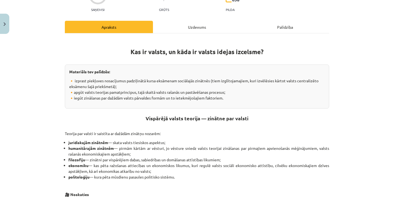
scroll to position [58, 0]
